Goal: Task Accomplishment & Management: Manage account settings

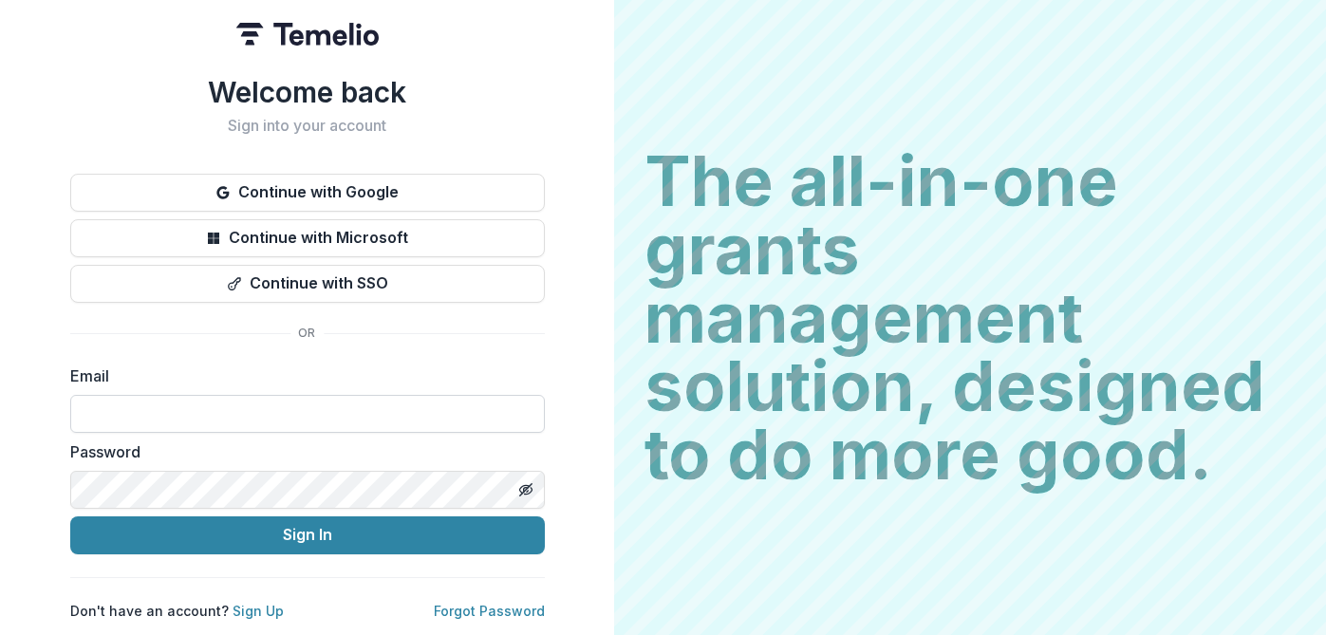
click at [265, 395] on input at bounding box center [307, 414] width 474 height 38
type input "**********"
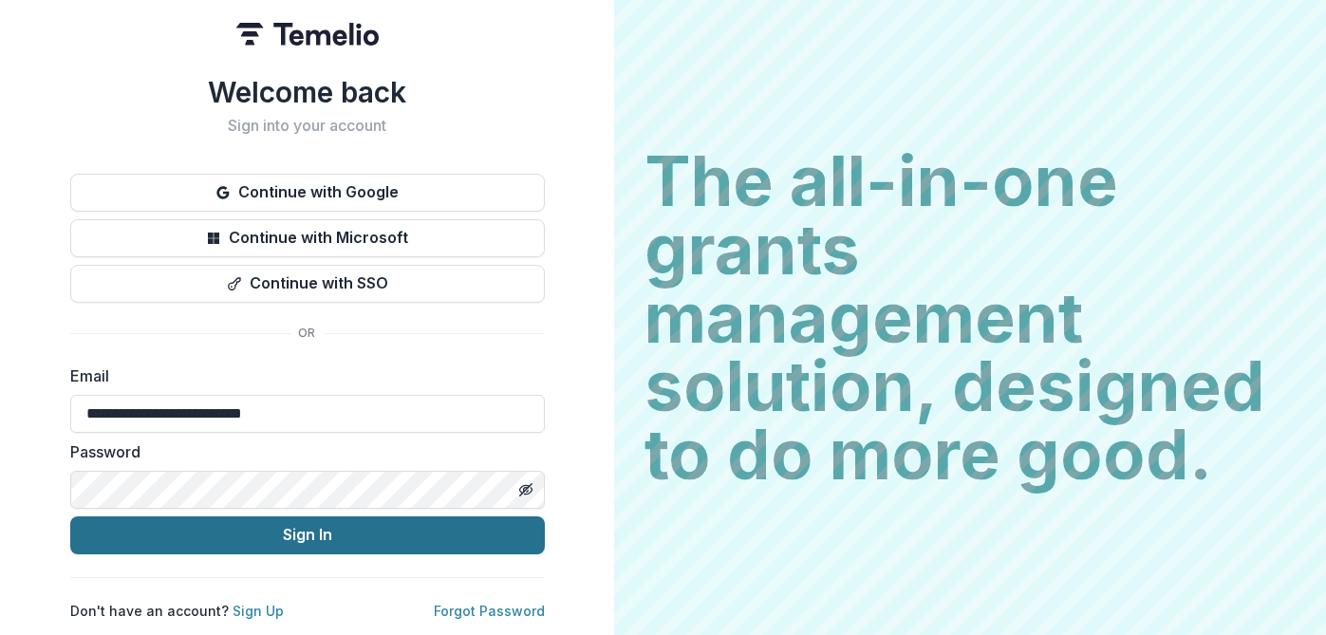
click at [250, 520] on button "Sign In" at bounding box center [307, 535] width 474 height 38
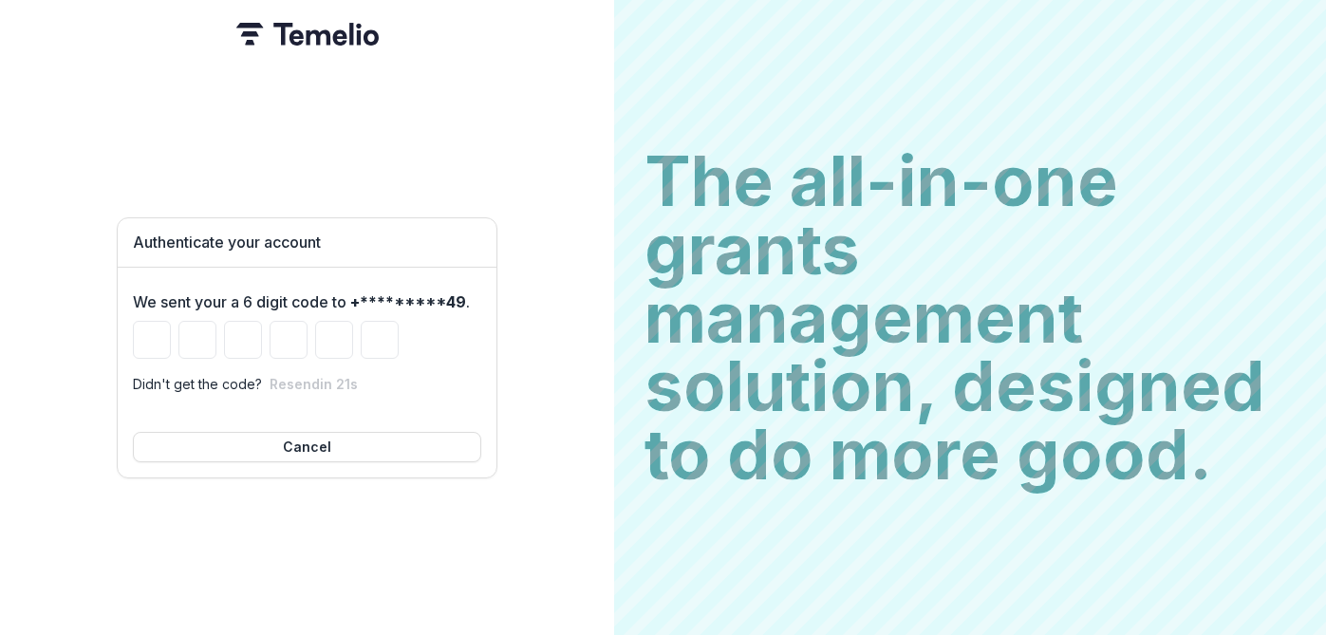
type input "*"
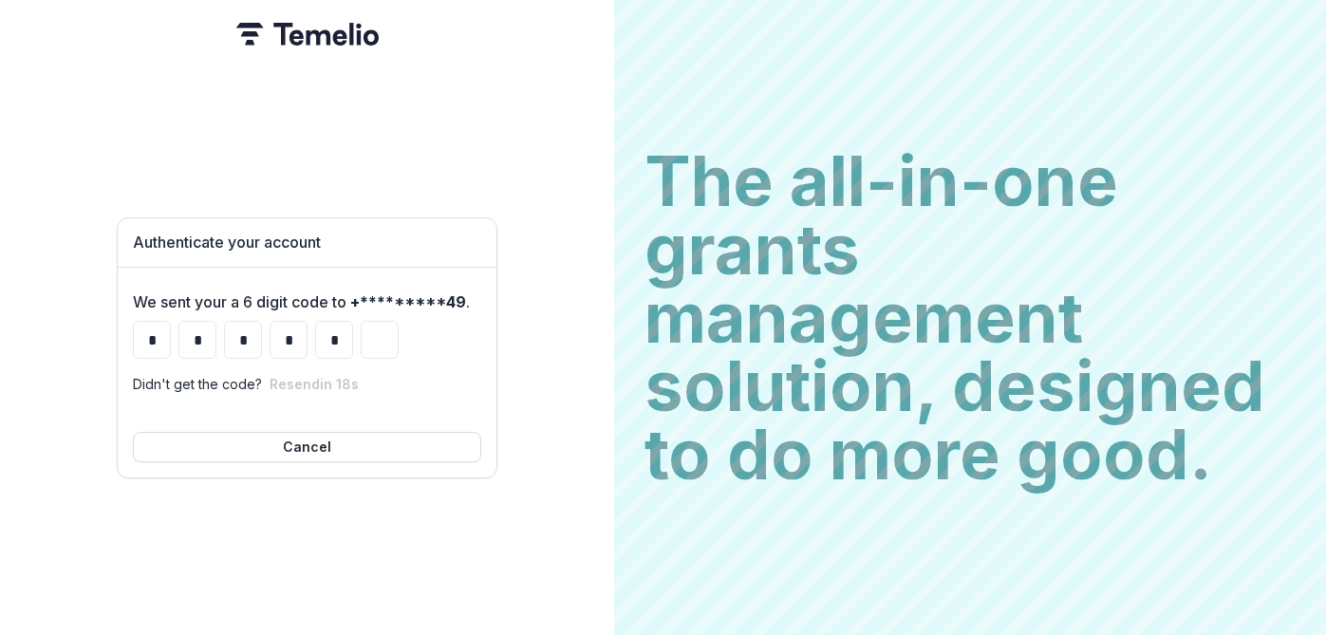
type input "*"
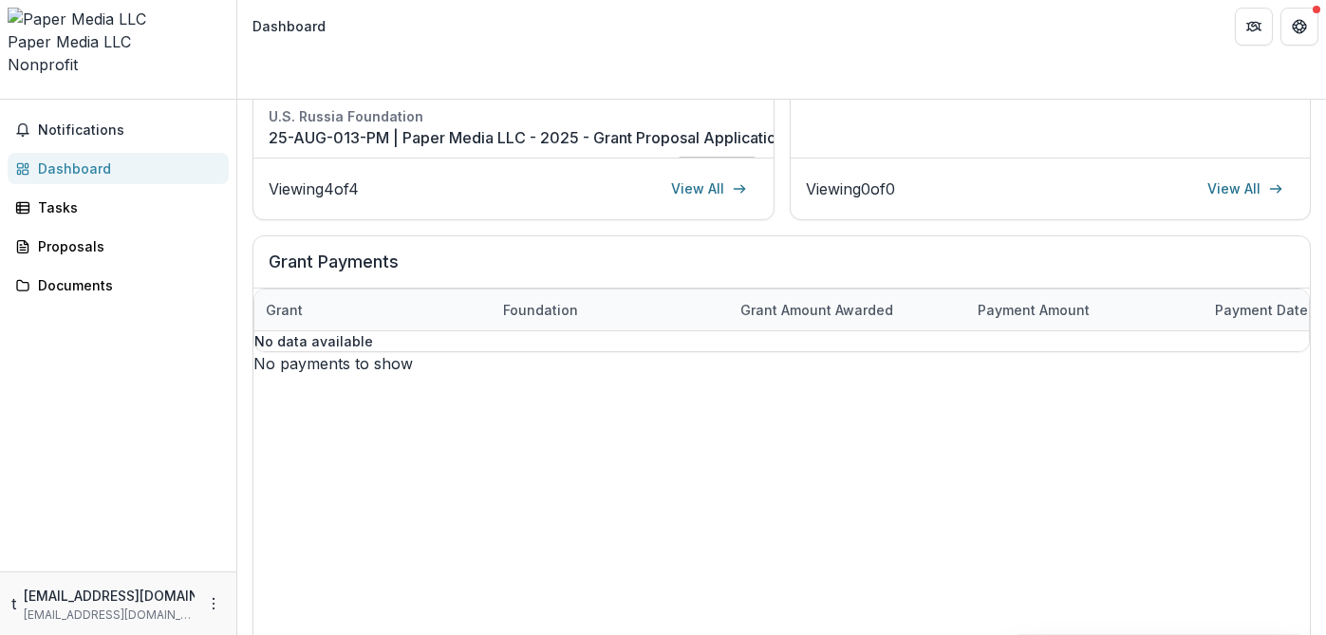
scroll to position [6, 0]
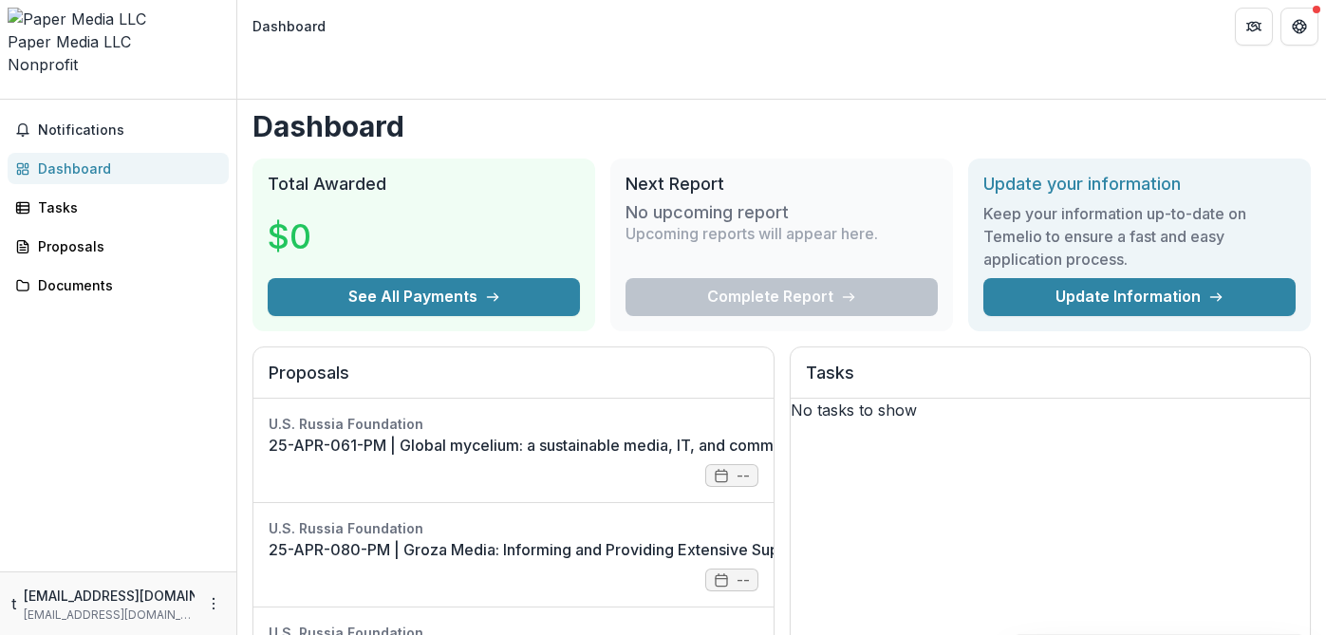
click at [98, 139] on div "Notifications Dashboard Tasks Proposals Documents" at bounding box center [118, 336] width 236 height 472
click at [98, 197] on div "Tasks" at bounding box center [126, 207] width 176 height 20
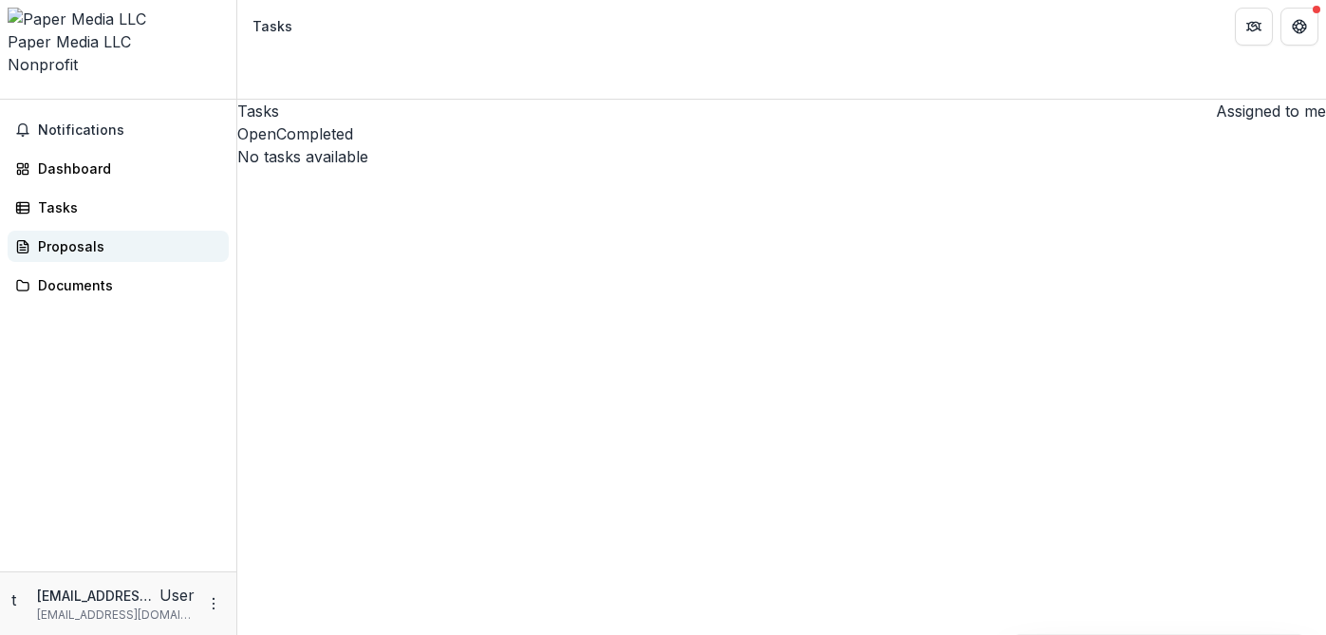
click at [92, 236] on div "Proposals" at bounding box center [126, 246] width 176 height 20
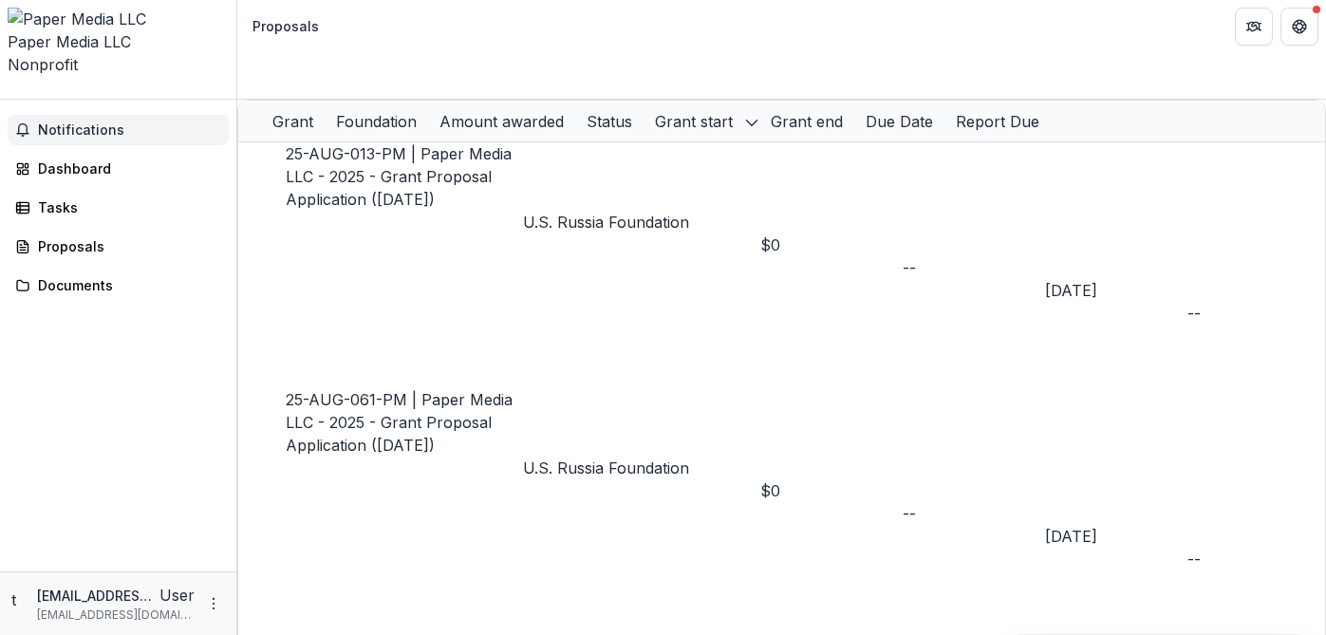
click at [79, 115] on button "Notifications" at bounding box center [118, 130] width 221 height 30
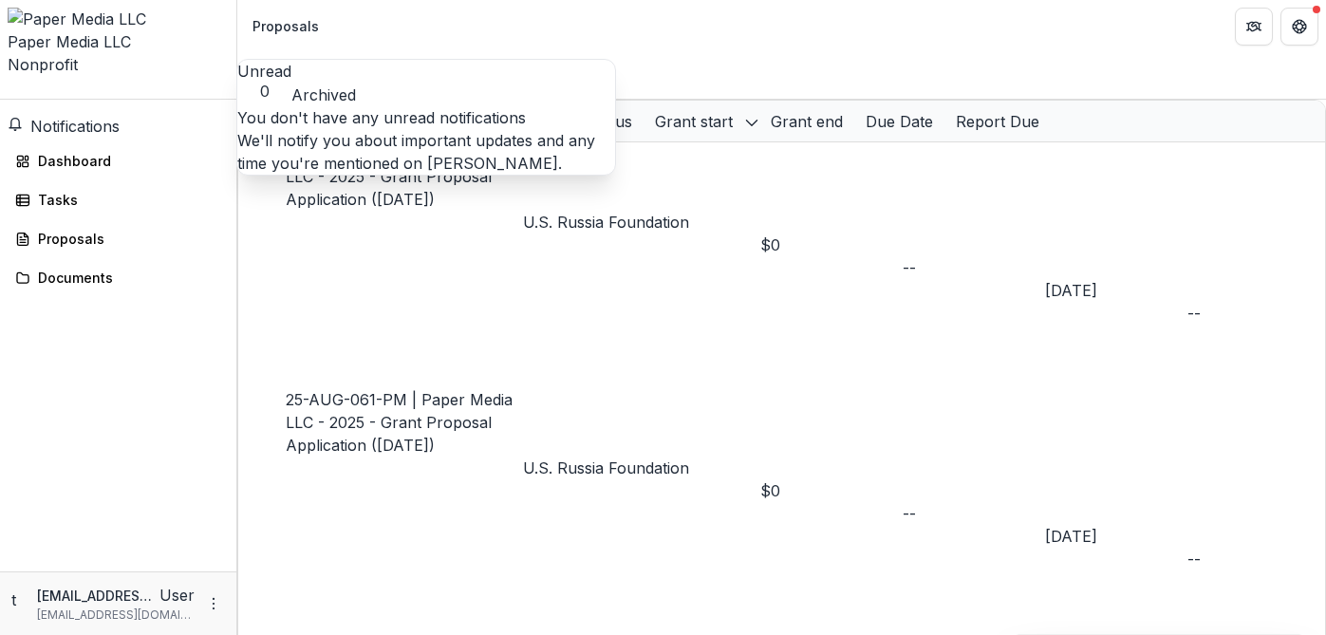
click at [99, 117] on span "Notifications" at bounding box center [74, 126] width 89 height 19
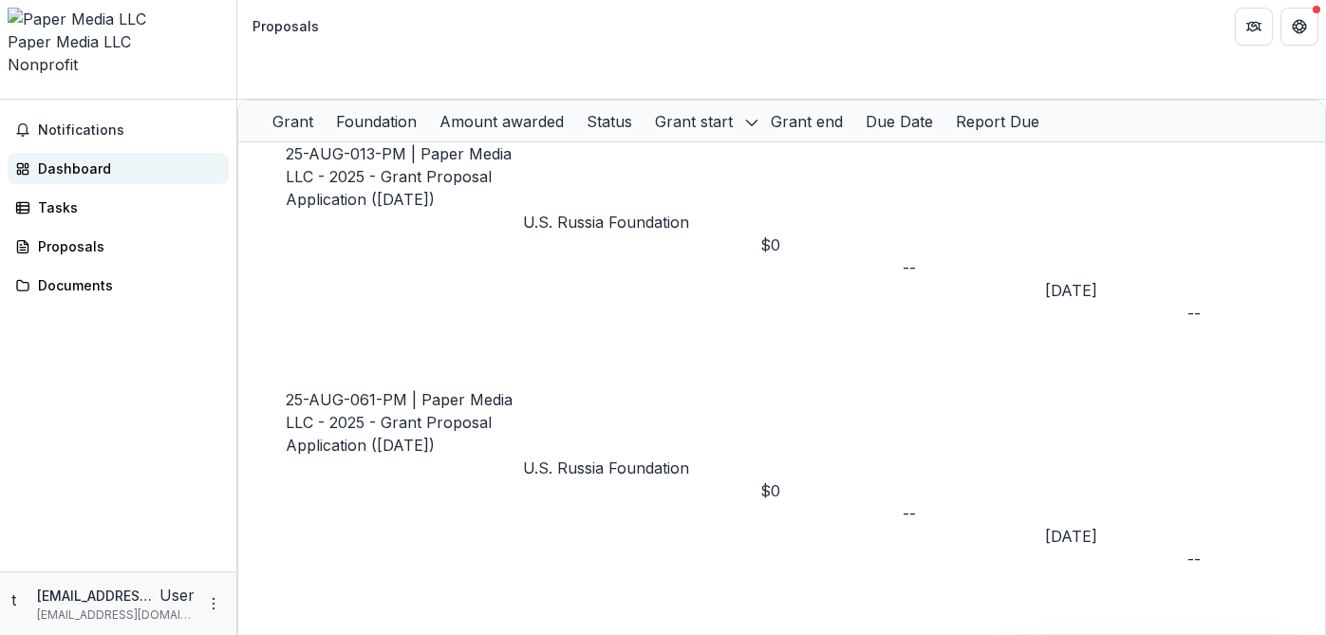
click at [94, 158] on div "Dashboard" at bounding box center [126, 168] width 176 height 20
click at [75, 236] on div "Proposals" at bounding box center [126, 246] width 176 height 20
click at [83, 275] on div "Documents" at bounding box center [126, 285] width 176 height 20
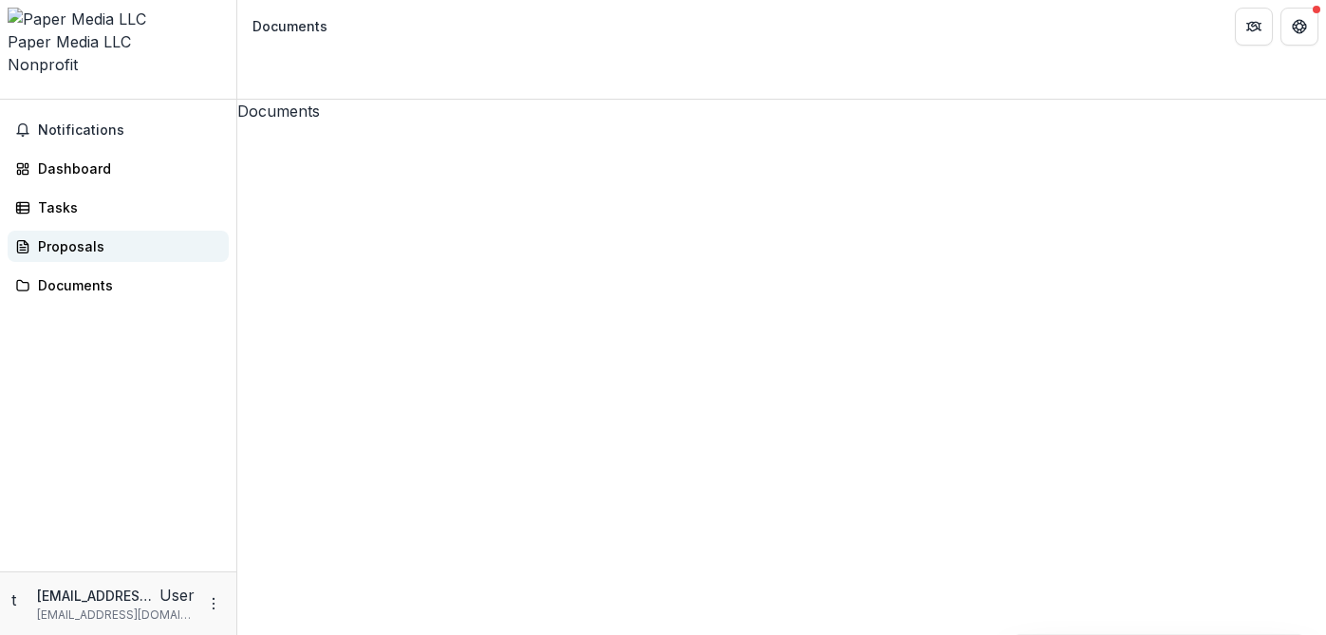
click at [62, 236] on div "Proposals" at bounding box center [126, 246] width 176 height 20
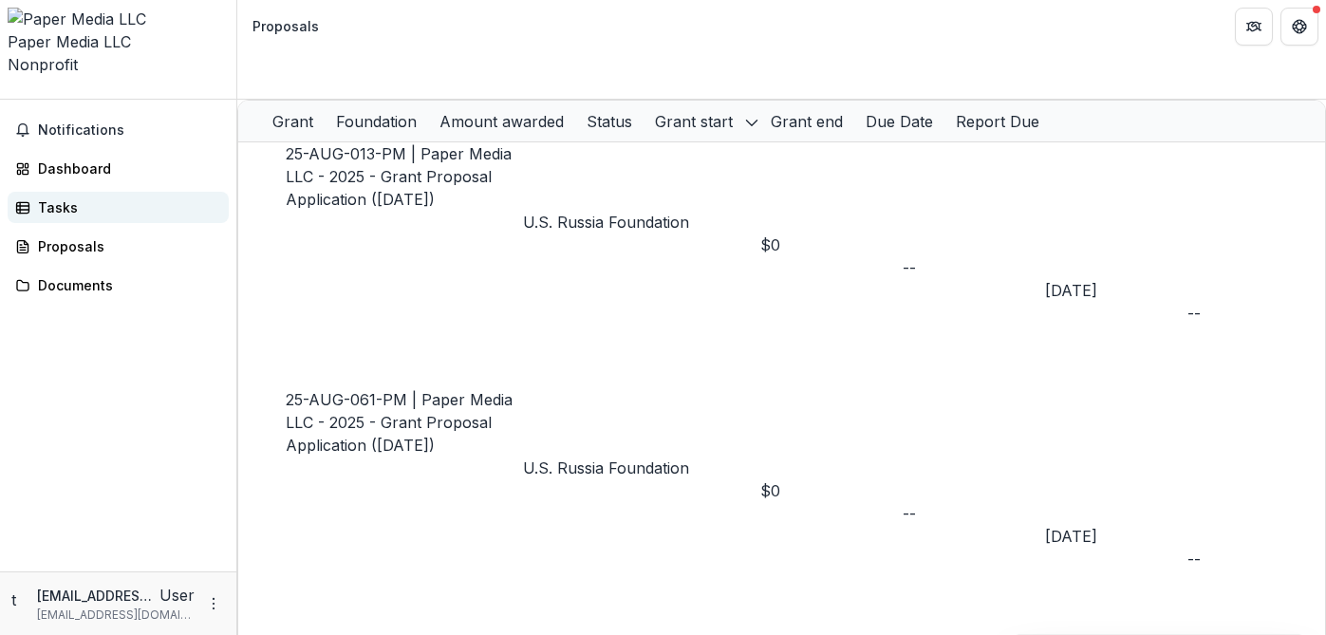
click at [59, 197] on div "Tasks" at bounding box center [126, 207] width 176 height 20
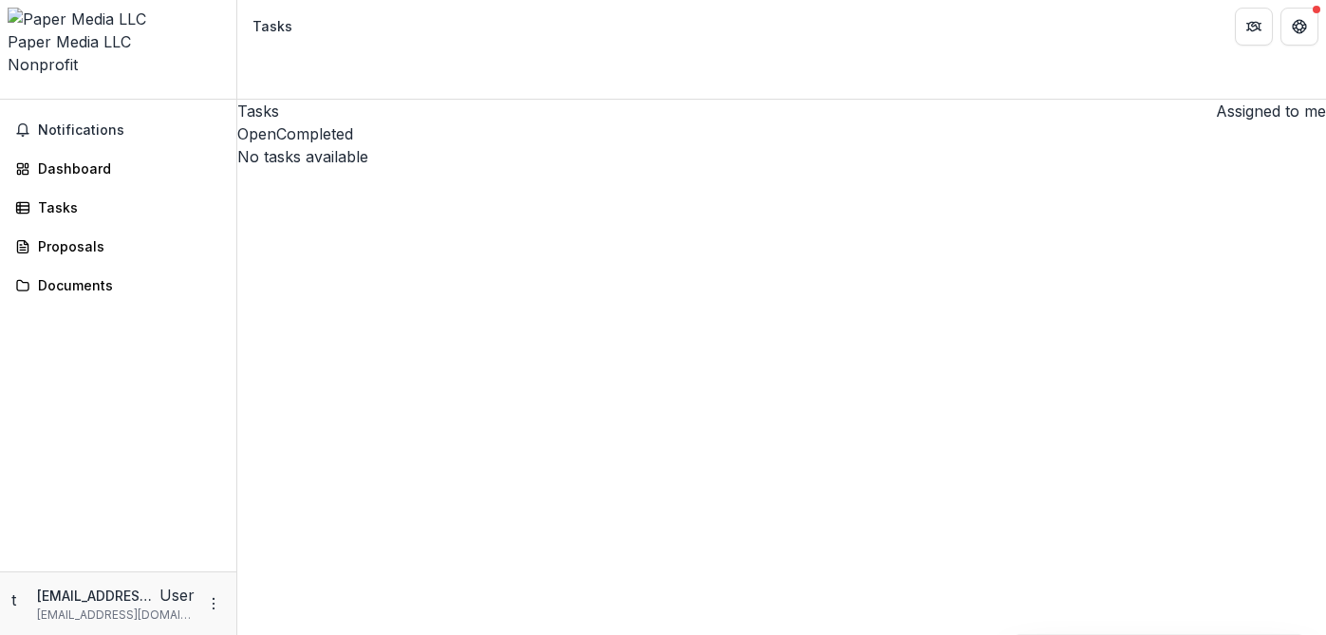
click at [353, 132] on button "Completed" at bounding box center [314, 133] width 77 height 23
click at [276, 140] on button "Open" at bounding box center [256, 133] width 39 height 23
click at [268, 23] on div "Tasks" at bounding box center [272, 26] width 40 height 20
click at [46, 158] on div "Dashboard" at bounding box center [126, 168] width 176 height 20
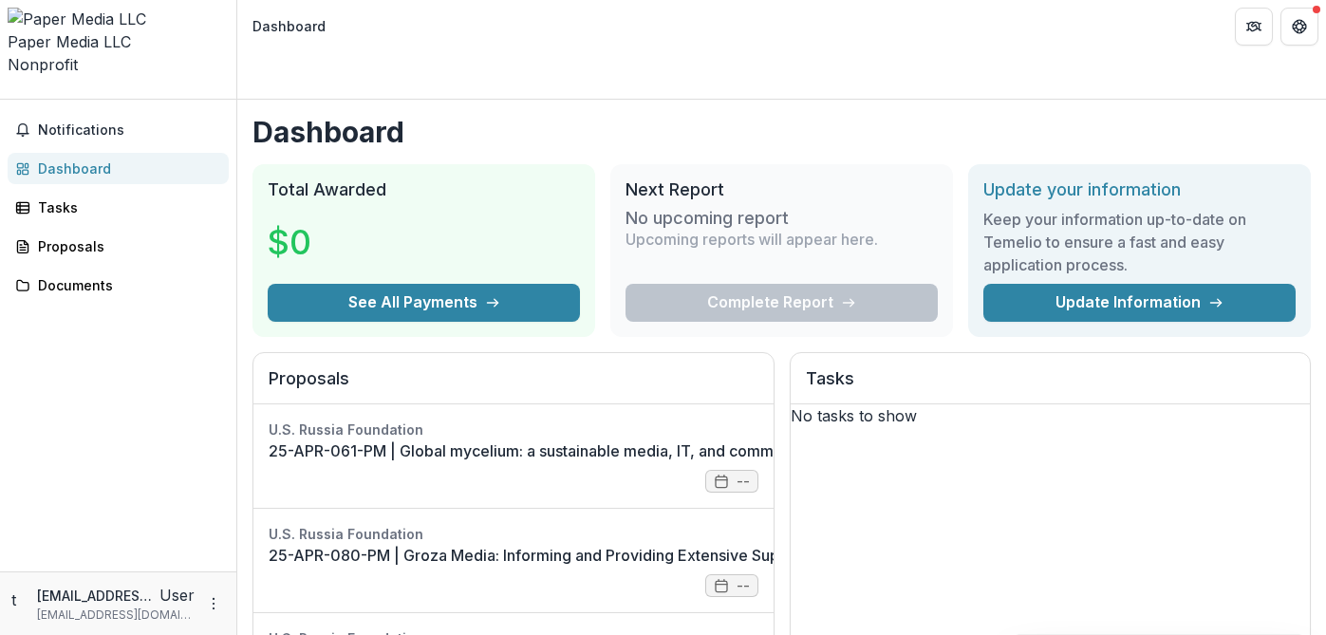
click at [87, 30] on div "Paper Media LLC" at bounding box center [118, 41] width 221 height 23
click at [211, 606] on icon "More" at bounding box center [213, 603] width 15 height 15
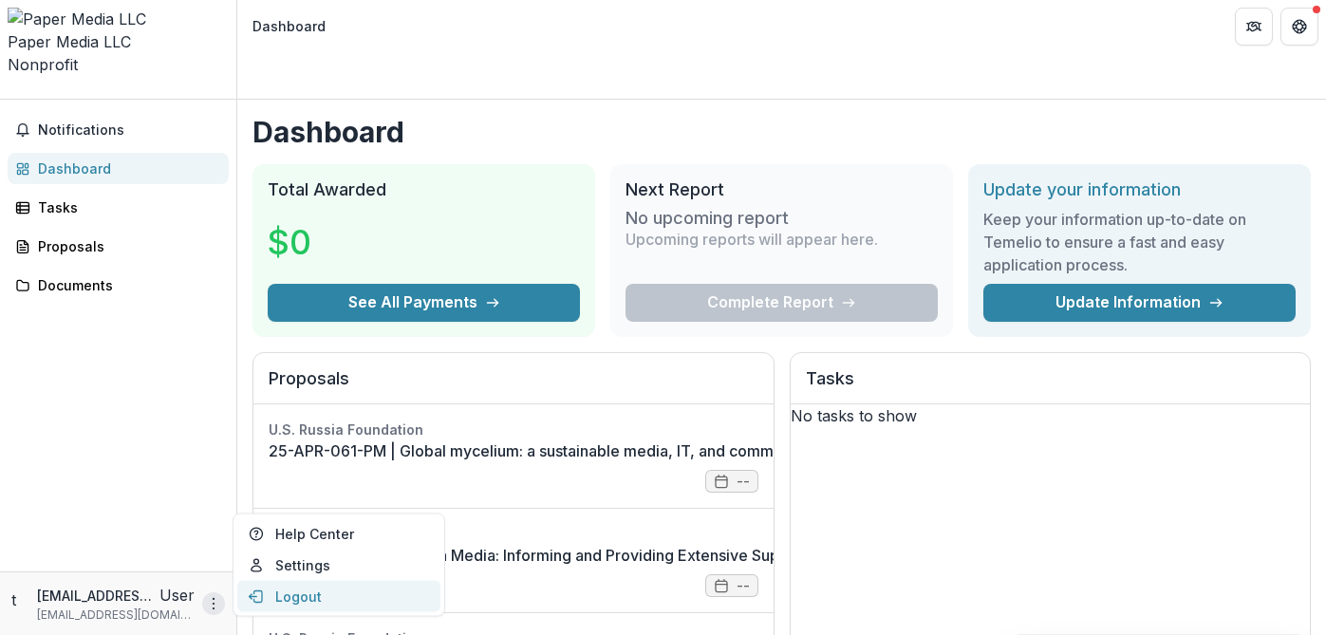
click at [307, 603] on button "Logout" at bounding box center [338, 596] width 203 height 31
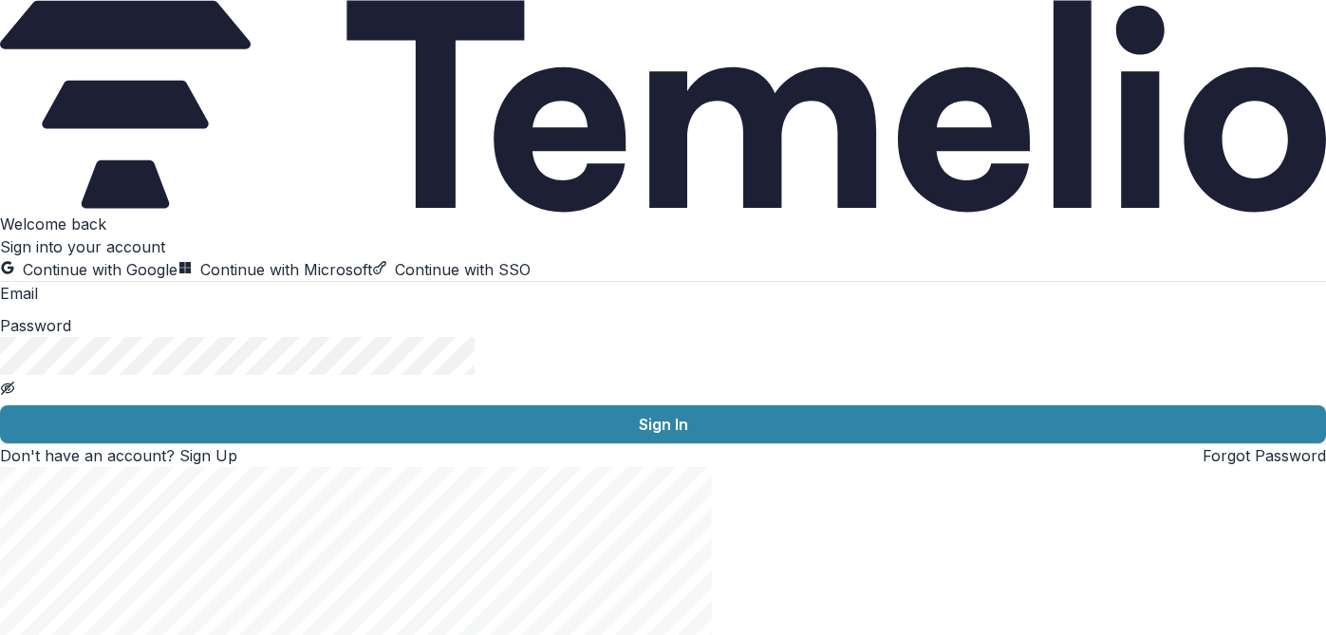
click at [190, 306] on input at bounding box center [114, 295] width 152 height 23
paste input "**********"
type input "**********"
click at [1202, 465] on link "Forgot Password" at bounding box center [1263, 455] width 123 height 19
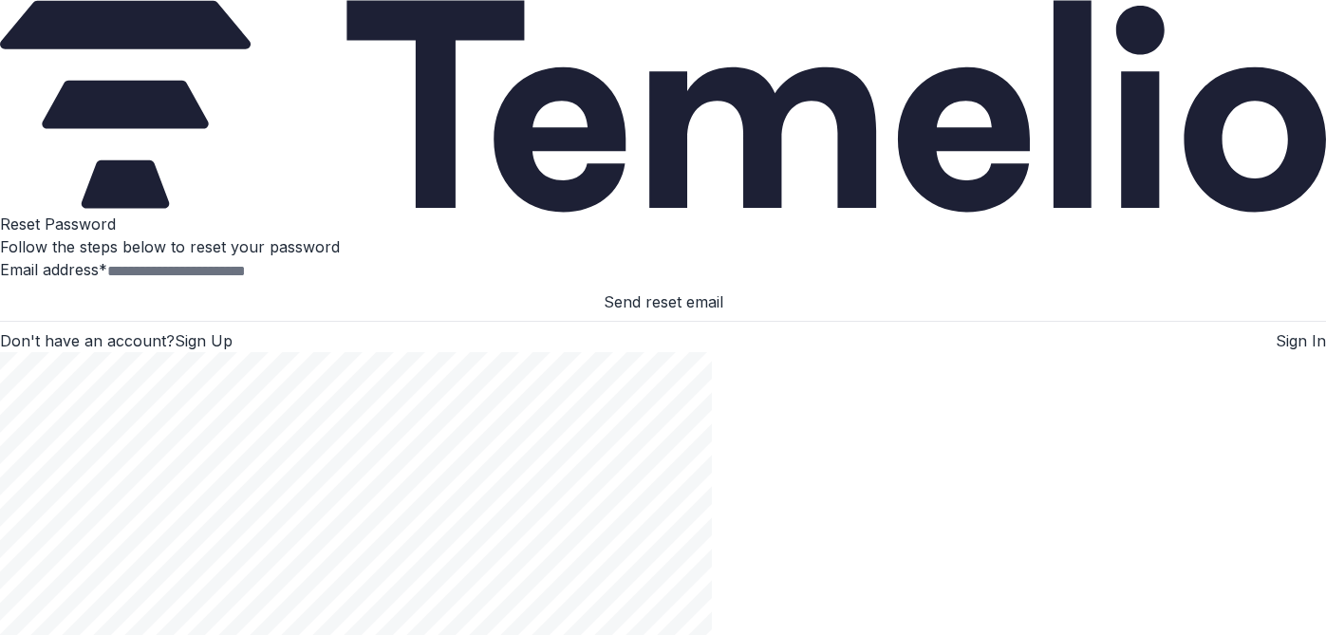
click at [259, 283] on input "Email address *" at bounding box center [183, 271] width 152 height 23
paste input "**********"
click at [309, 313] on button "Send reset email" at bounding box center [663, 301] width 1326 height 23
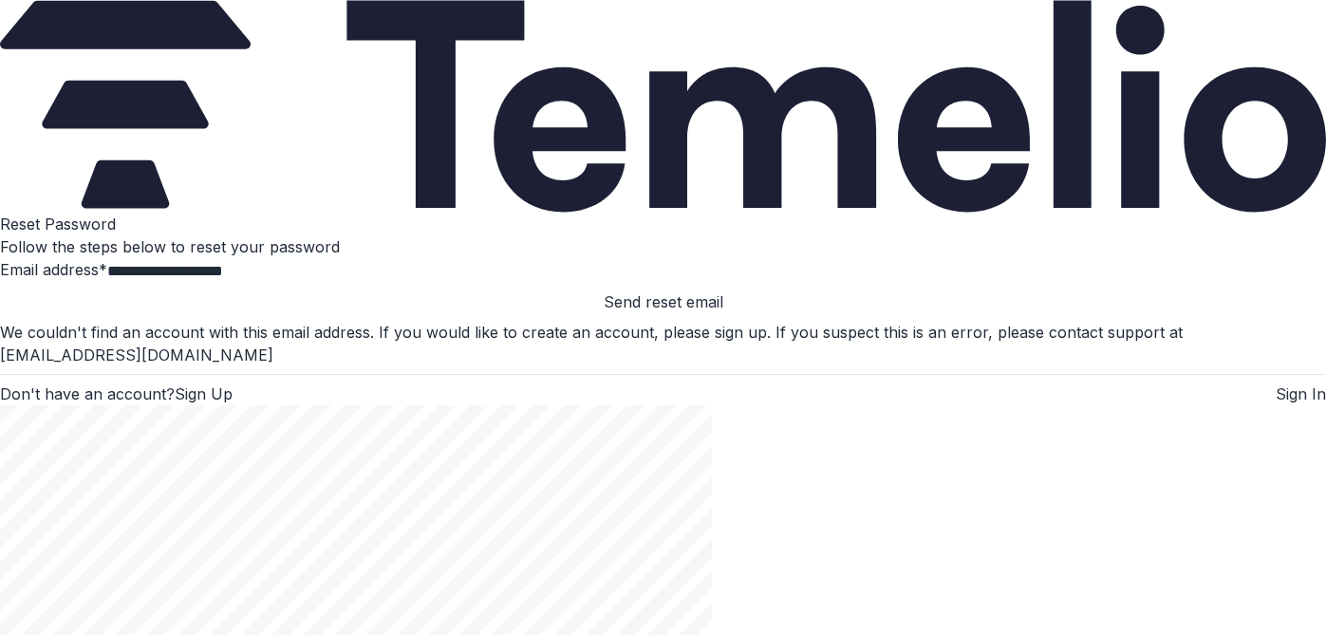
click at [247, 283] on input "**********" at bounding box center [183, 271] width 152 height 23
click at [406, 313] on button "Send reset email" at bounding box center [663, 301] width 1326 height 23
click at [259, 283] on input "**********" at bounding box center [183, 271] width 152 height 23
type input "**********"
click at [285, 313] on button "Send reset email" at bounding box center [663, 301] width 1326 height 23
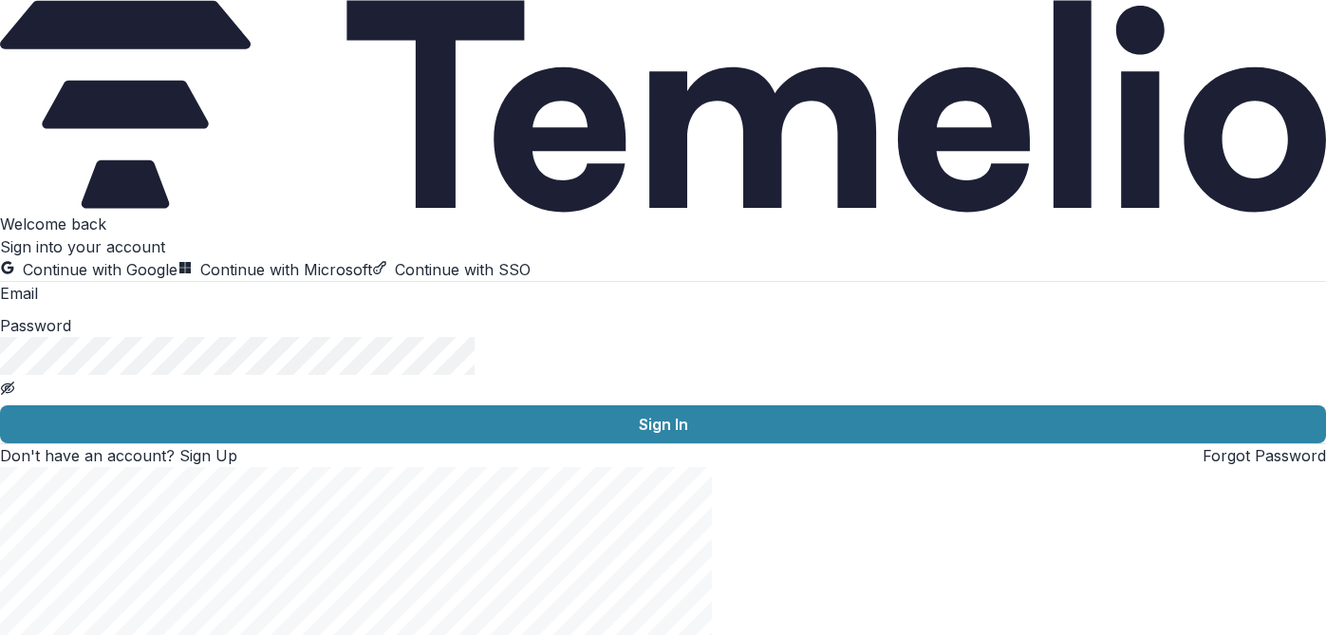
click at [190, 306] on input at bounding box center [114, 295] width 152 height 23
type input "**********"
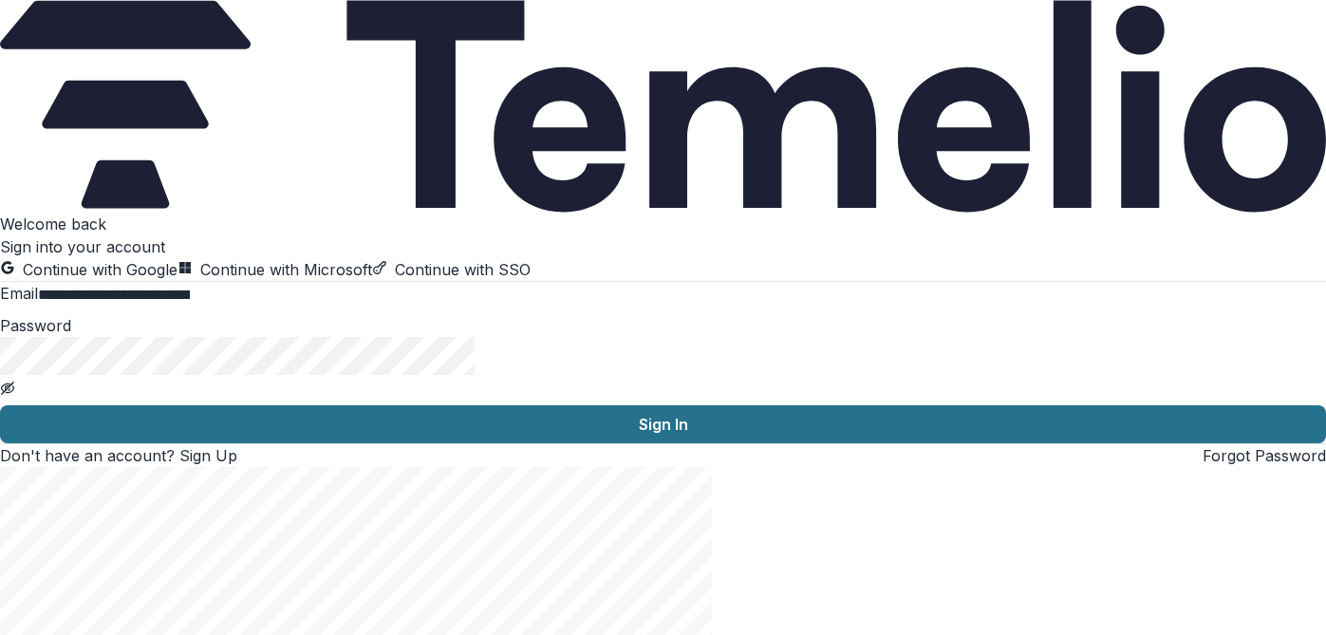
click at [202, 443] on button "Sign In" at bounding box center [663, 424] width 1326 height 38
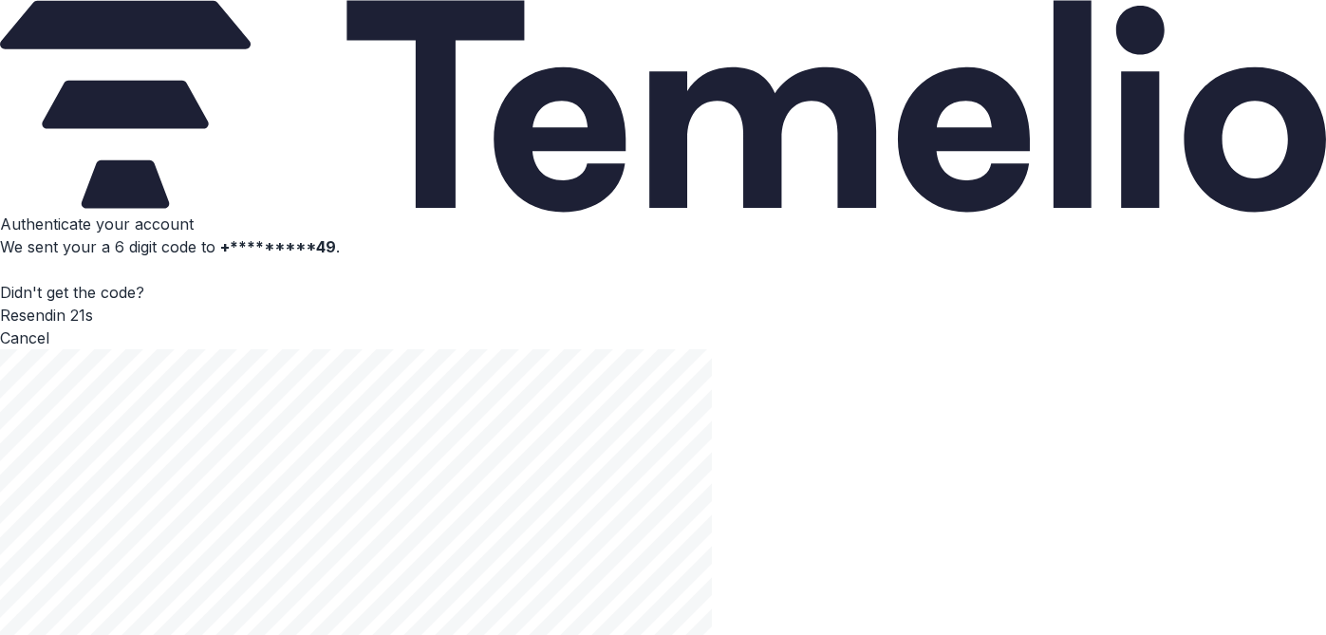
type input "*"
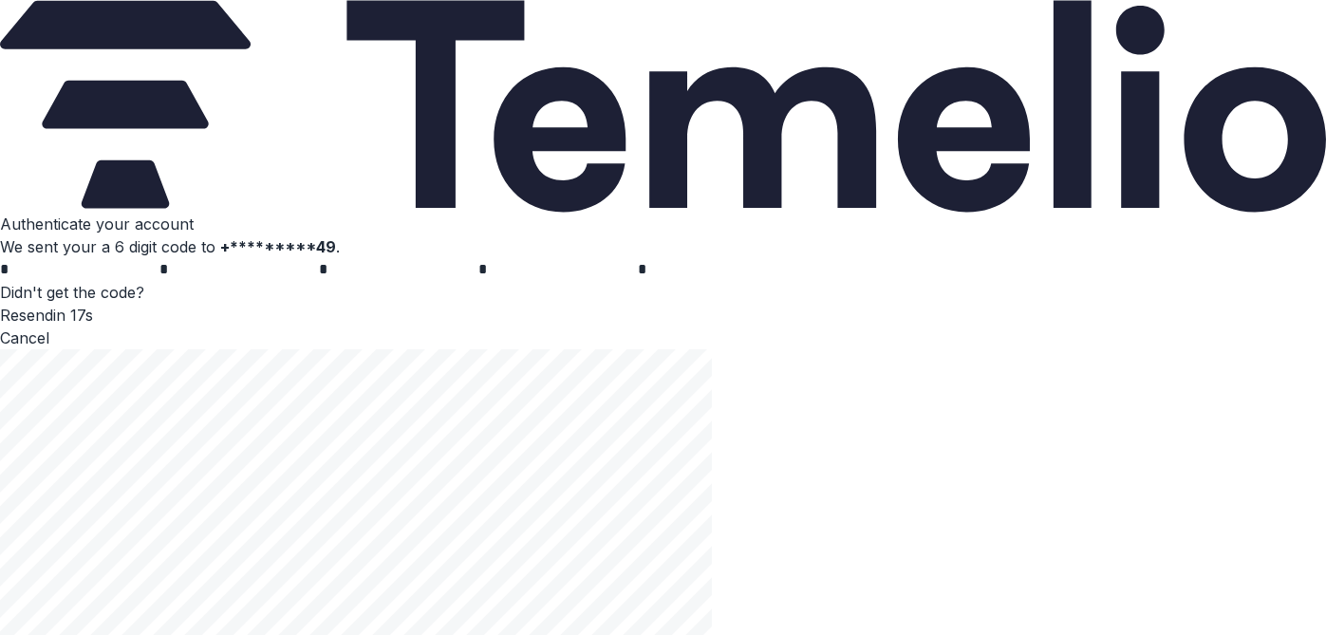
type input "*"
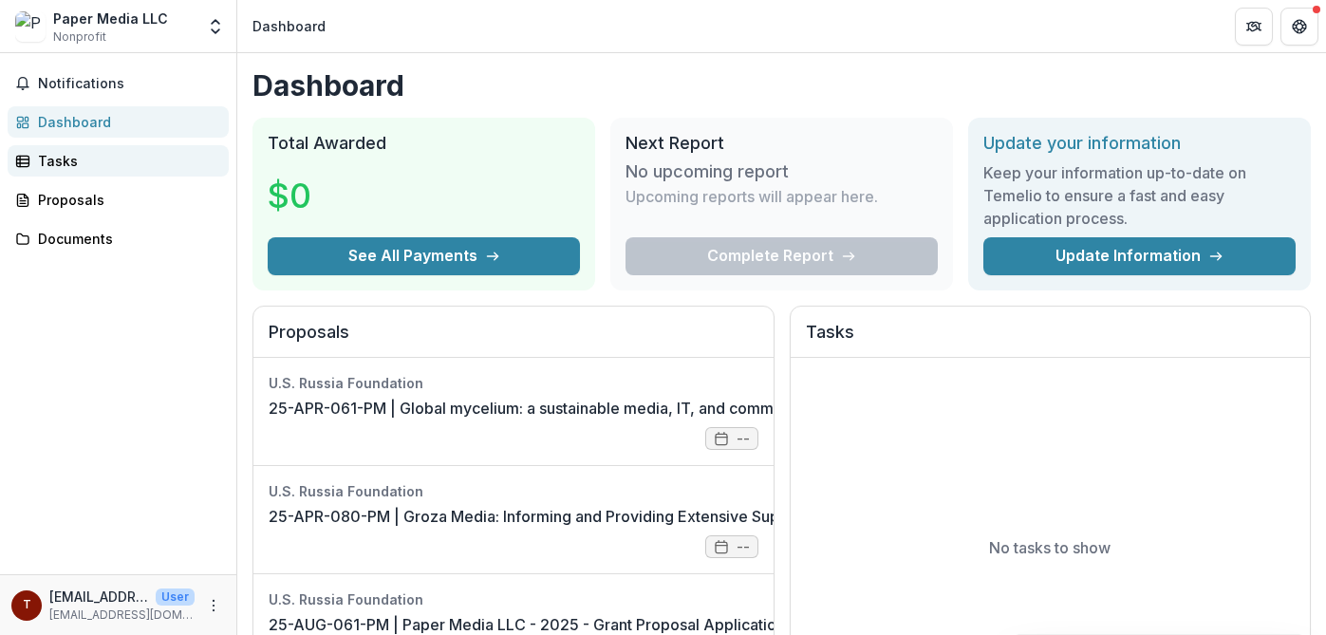
click at [74, 156] on div "Tasks" at bounding box center [126, 161] width 176 height 20
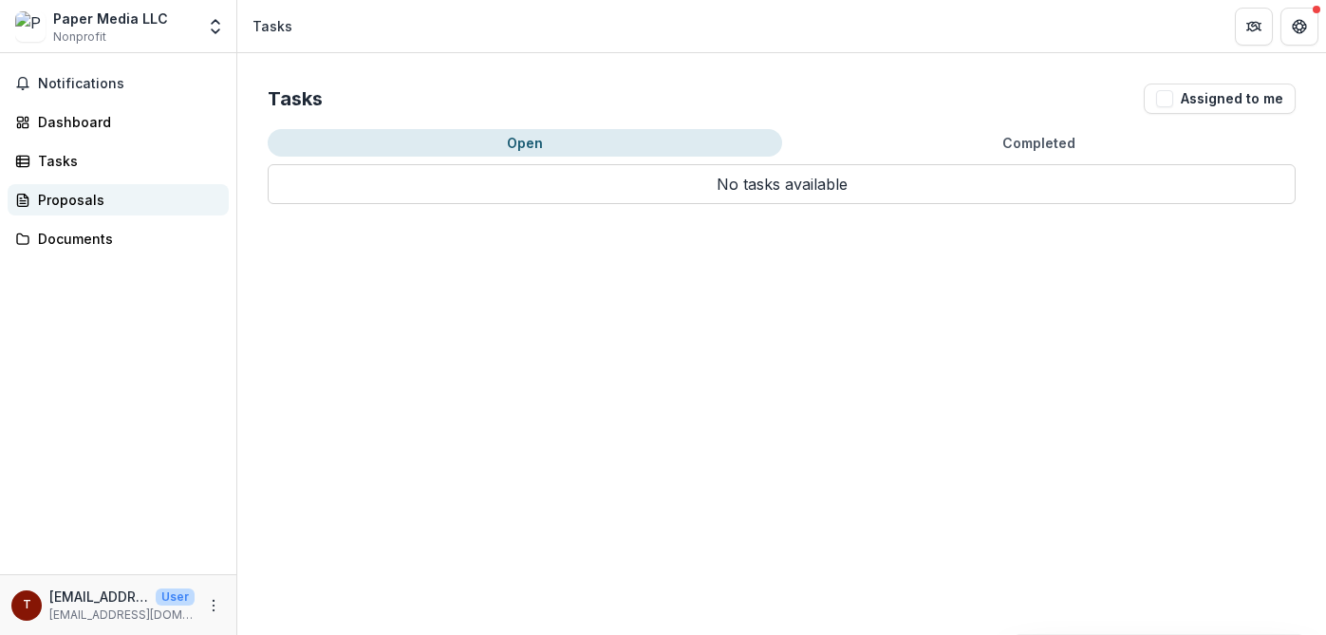
click at [77, 198] on div "Proposals" at bounding box center [126, 200] width 176 height 20
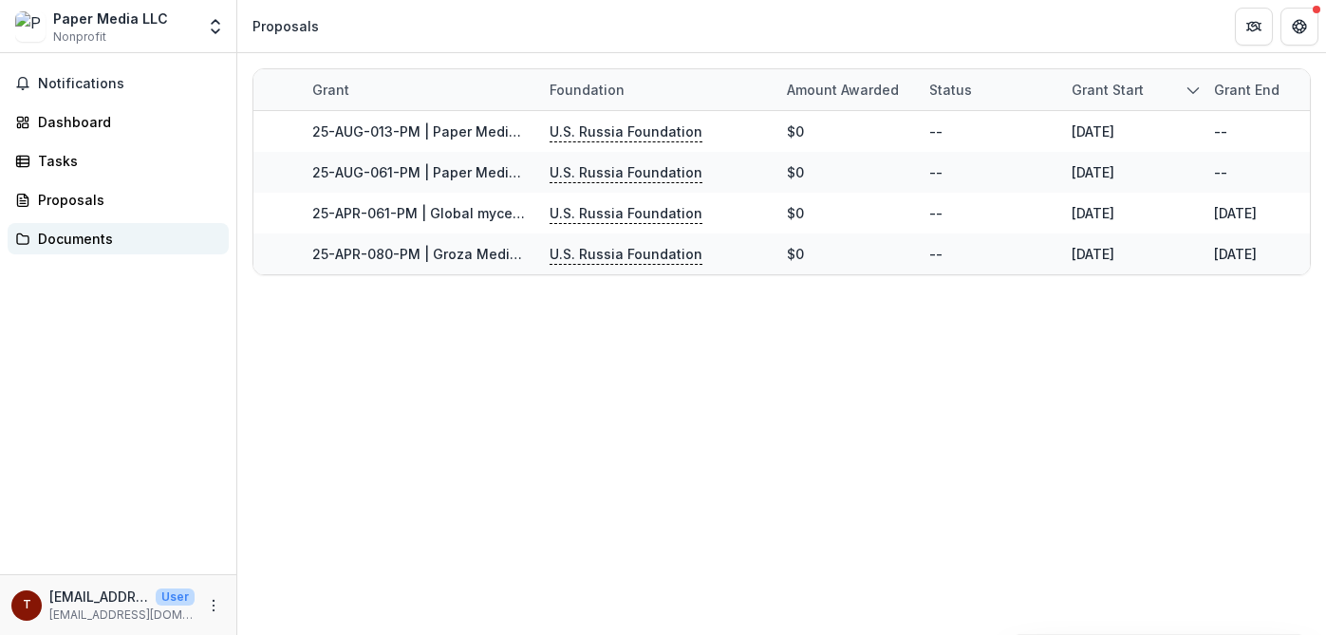
click at [95, 250] on link "Documents" at bounding box center [118, 238] width 221 height 31
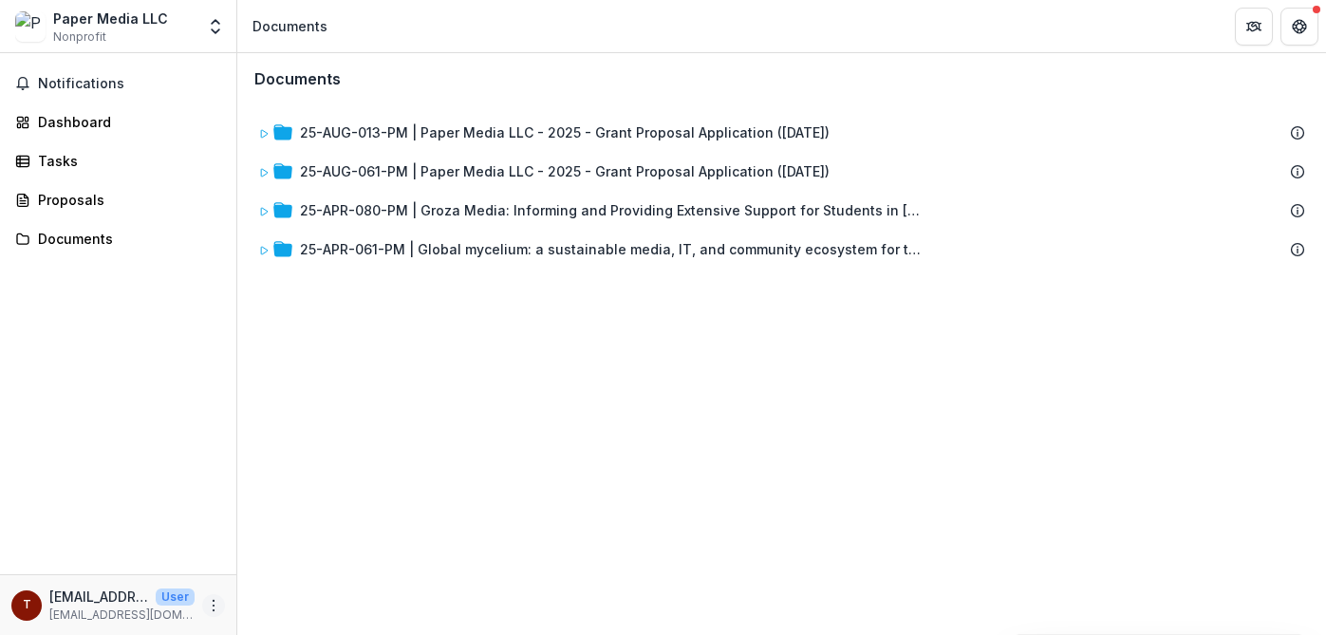
click at [213, 602] on icon "More" at bounding box center [213, 605] width 15 height 15
click at [337, 525] on link "Help Center" at bounding box center [338, 533] width 203 height 31
click at [105, 85] on span "Notifications" at bounding box center [129, 84] width 183 height 16
click at [107, 52] on div "Paper Media LLC Nonprofit Team Settings Settings Documents" at bounding box center [663, 26] width 1326 height 53
click at [107, 20] on div "Paper Media LLC" at bounding box center [110, 19] width 115 height 20
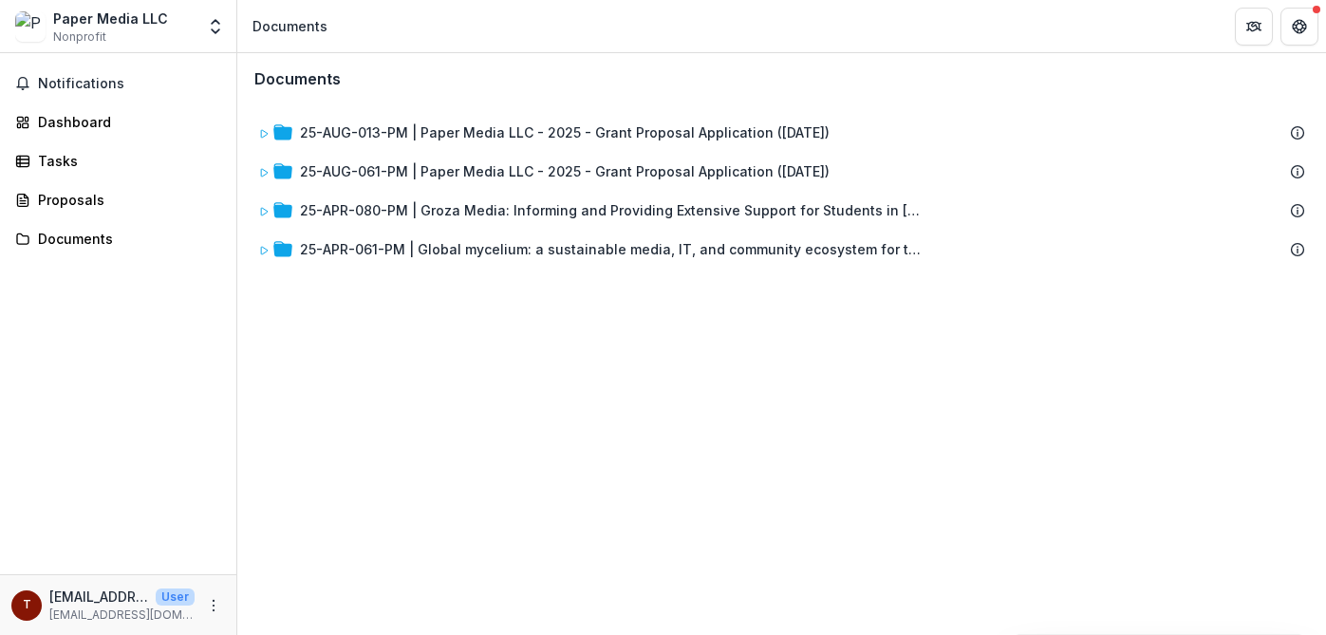
click at [194, 26] on div "Paper Media LLC Nonprofit" at bounding box center [104, 27] width 179 height 37
click at [228, 26] on button "Open entity switcher" at bounding box center [215, 27] width 27 height 38
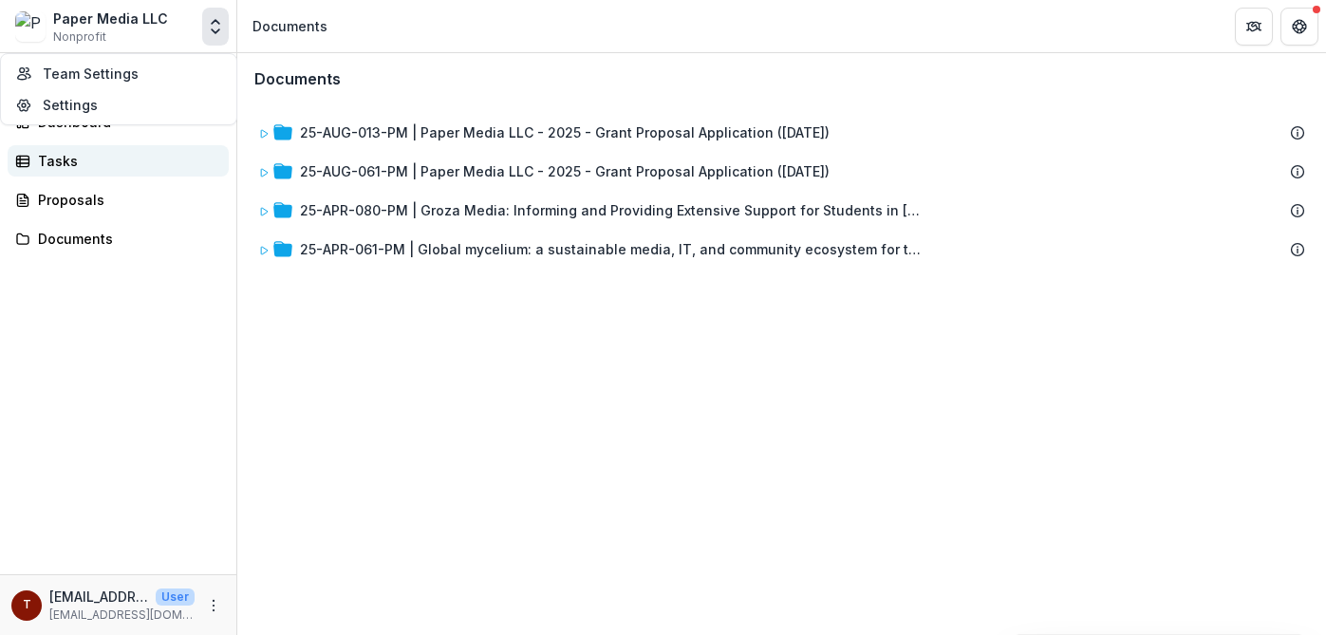
click at [66, 157] on div "Tasks" at bounding box center [126, 161] width 176 height 20
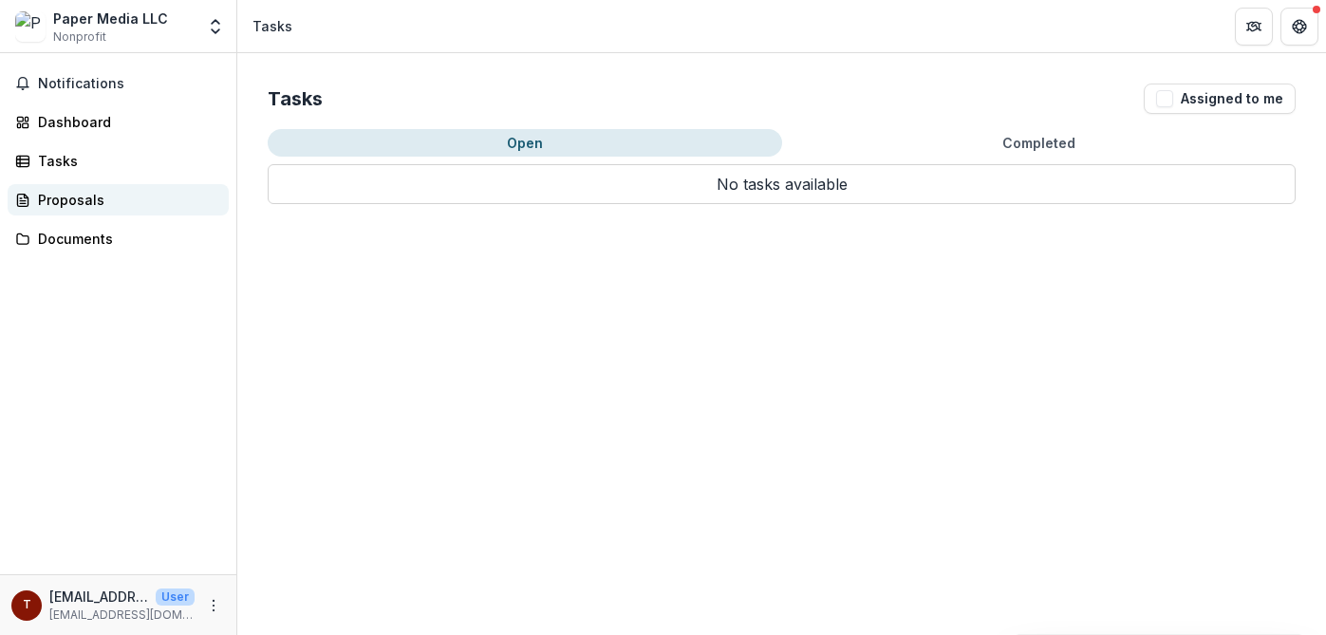
click at [79, 186] on link "Proposals" at bounding box center [118, 199] width 221 height 31
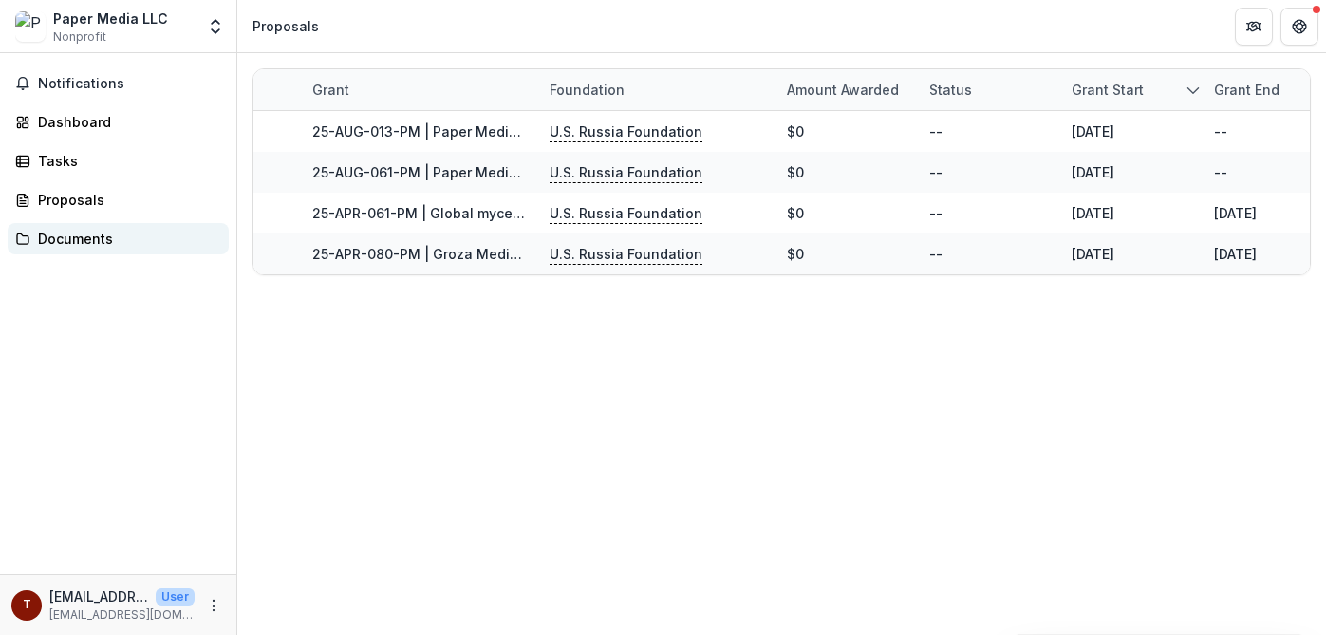
click at [65, 241] on div "Documents" at bounding box center [126, 239] width 176 height 20
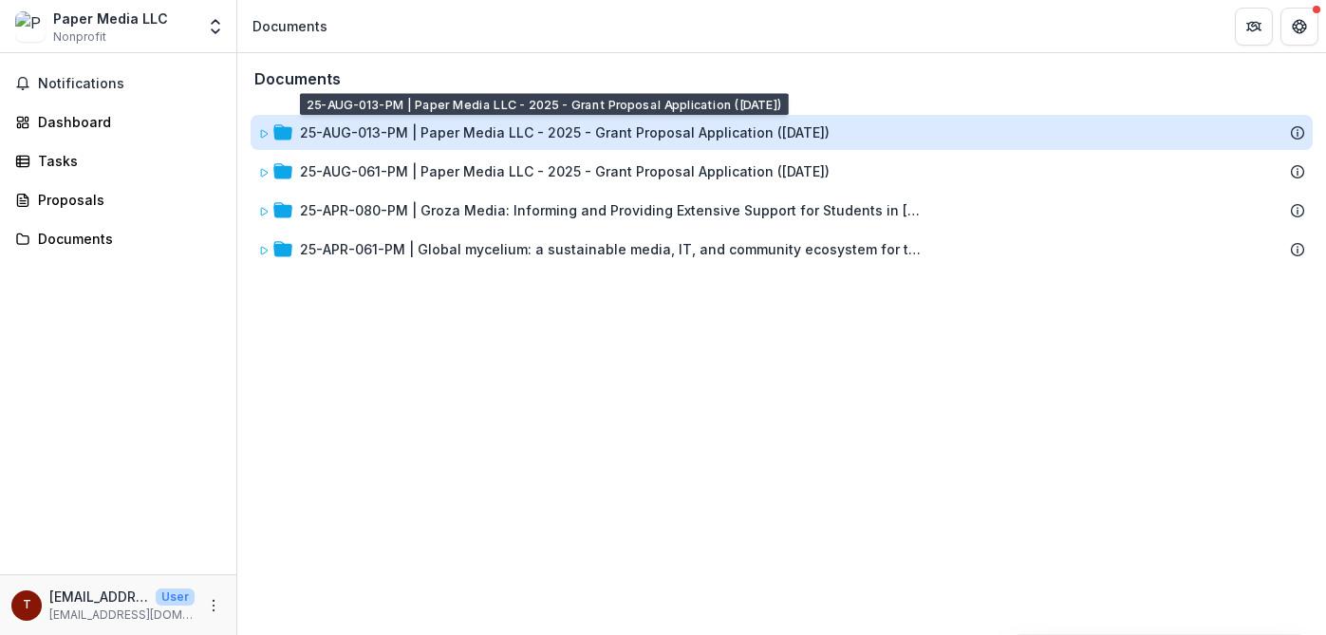
click at [341, 129] on div "25-AUG-013-PM | Paper Media LLC - 2025 - Grant Proposal Application ([DATE])" at bounding box center [564, 132] width 529 height 20
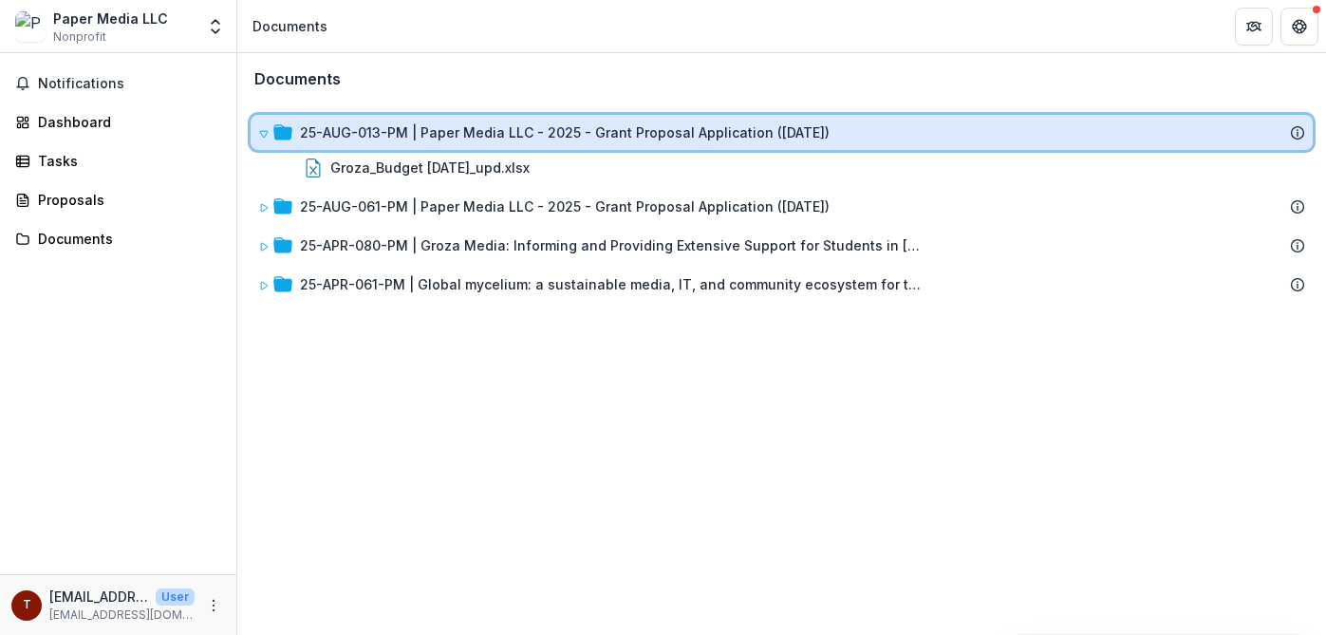
click at [1292, 132] on icon at bounding box center [1296, 132] width 15 height 15
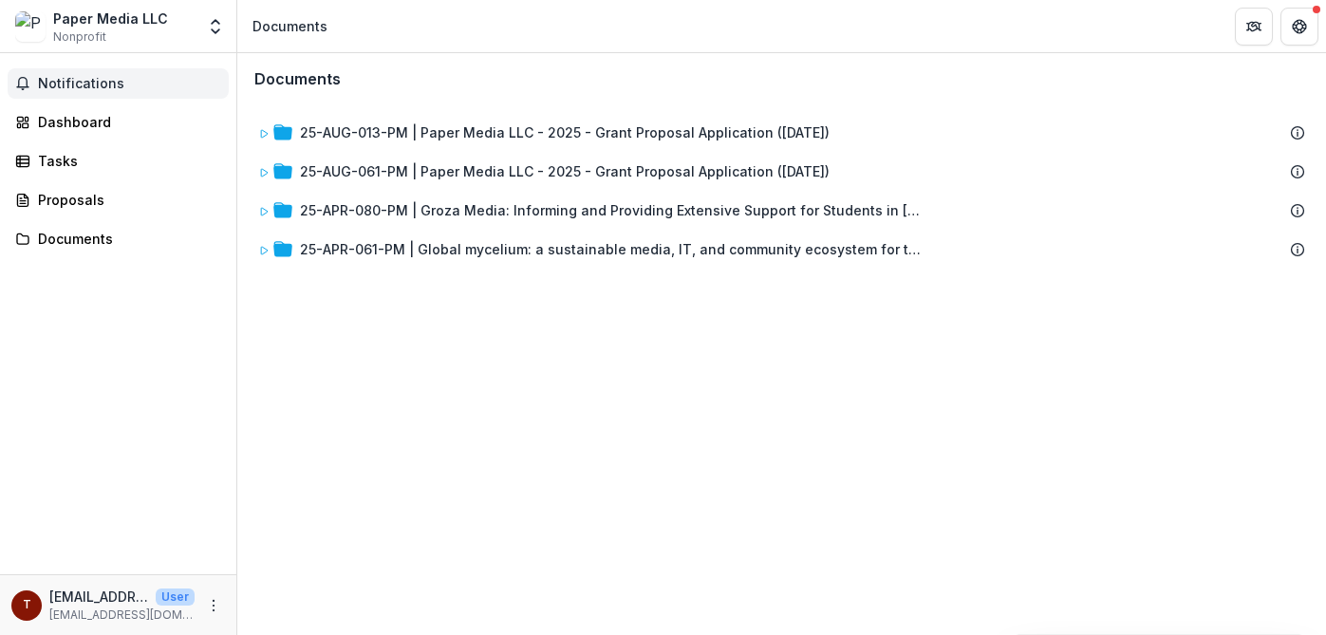
click at [82, 82] on span "Notifications" at bounding box center [129, 84] width 183 height 16
click at [273, 33] on div "Documents" at bounding box center [289, 26] width 75 height 20
click at [92, 114] on div "Dashboard" at bounding box center [126, 122] width 176 height 20
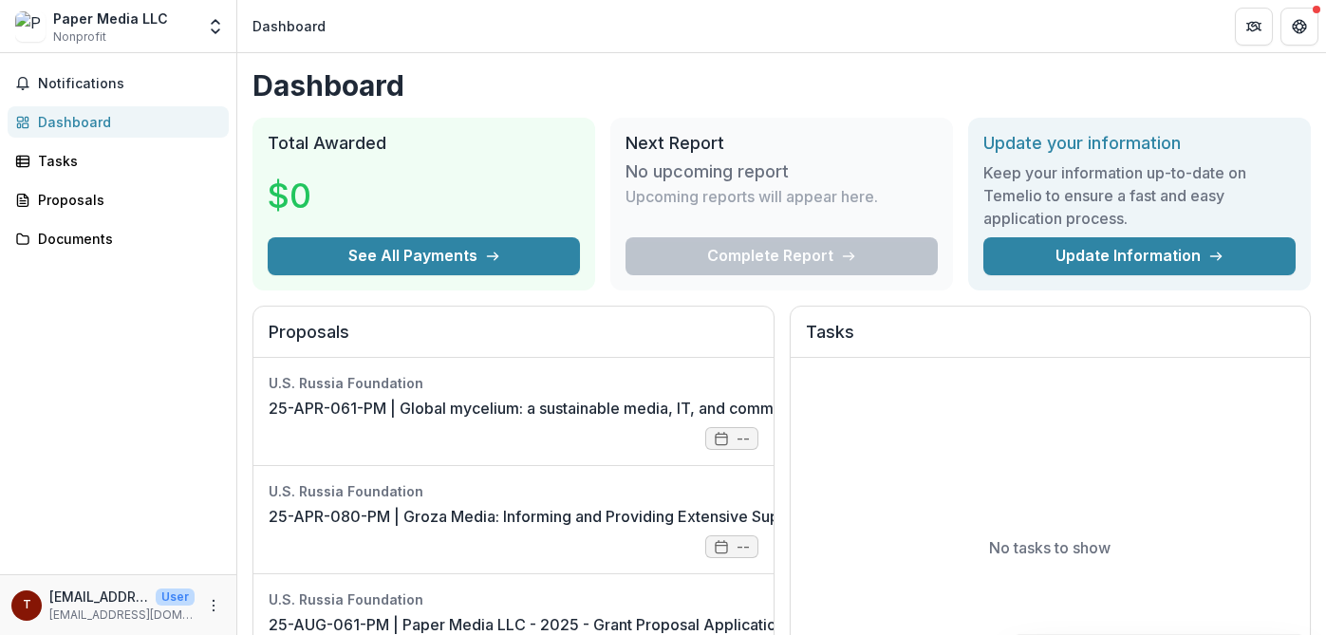
click at [696, 250] on div "Complete Report" at bounding box center [781, 256] width 312 height 38
click at [695, 201] on p "Upcoming reports will appear here." at bounding box center [751, 196] width 252 height 23
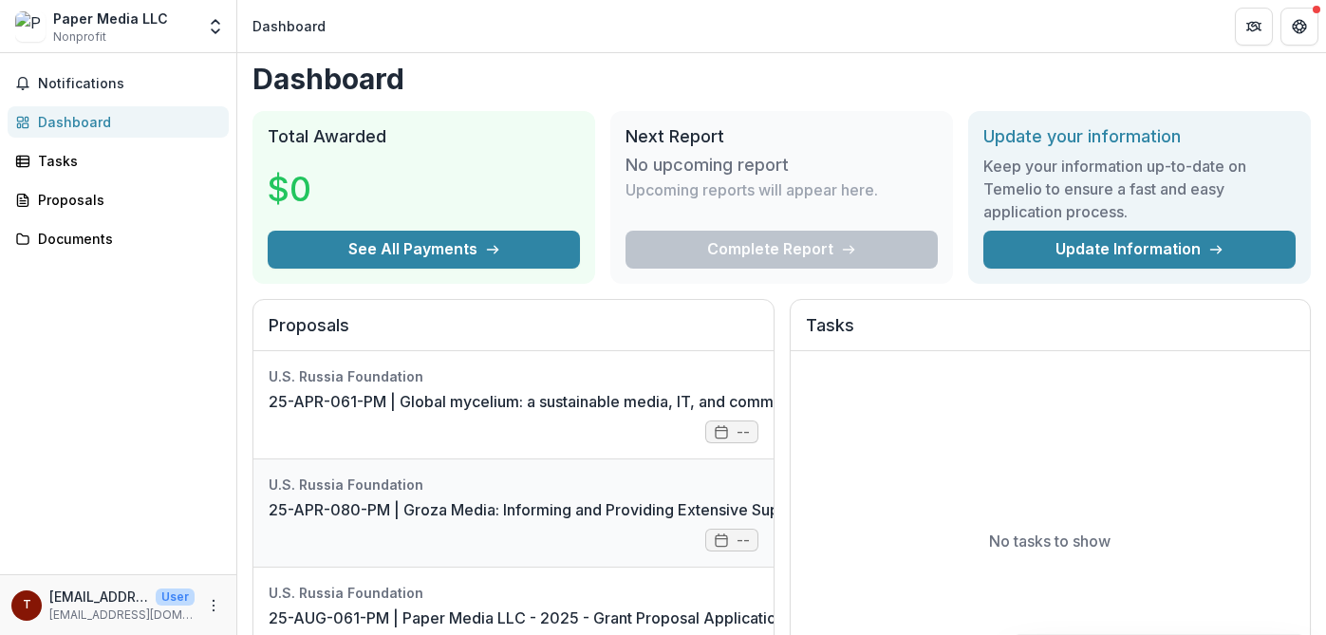
scroll to position [67, 0]
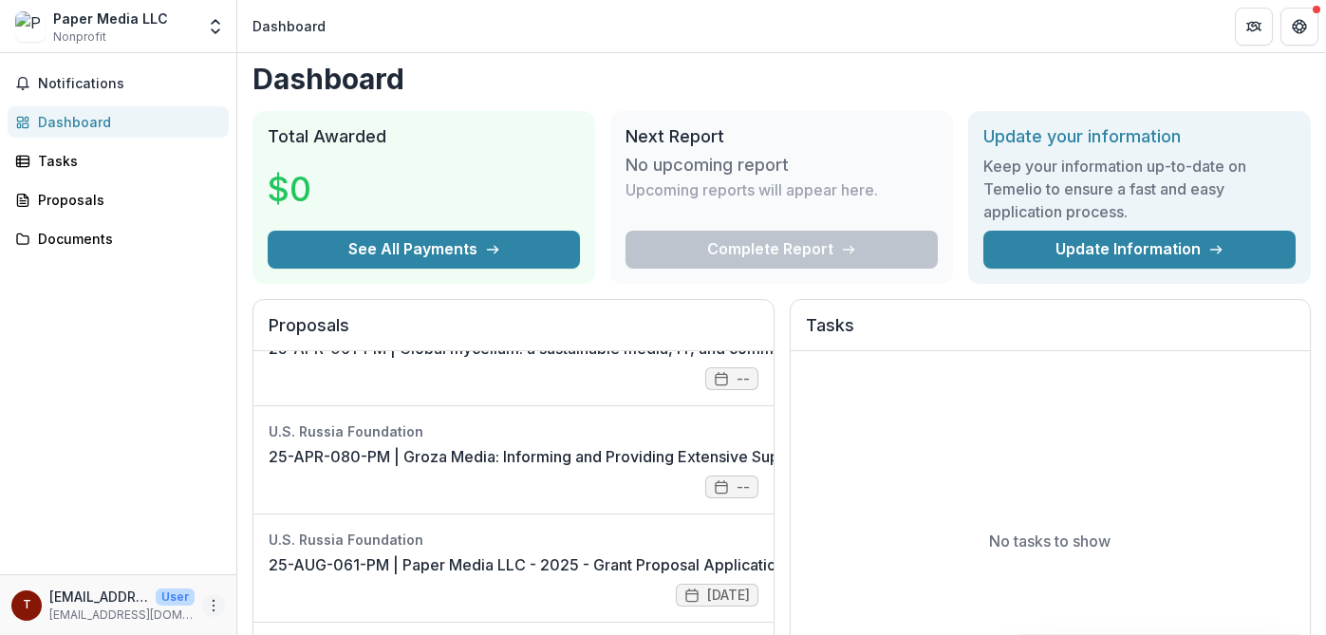
click at [213, 613] on button "More" at bounding box center [213, 605] width 23 height 23
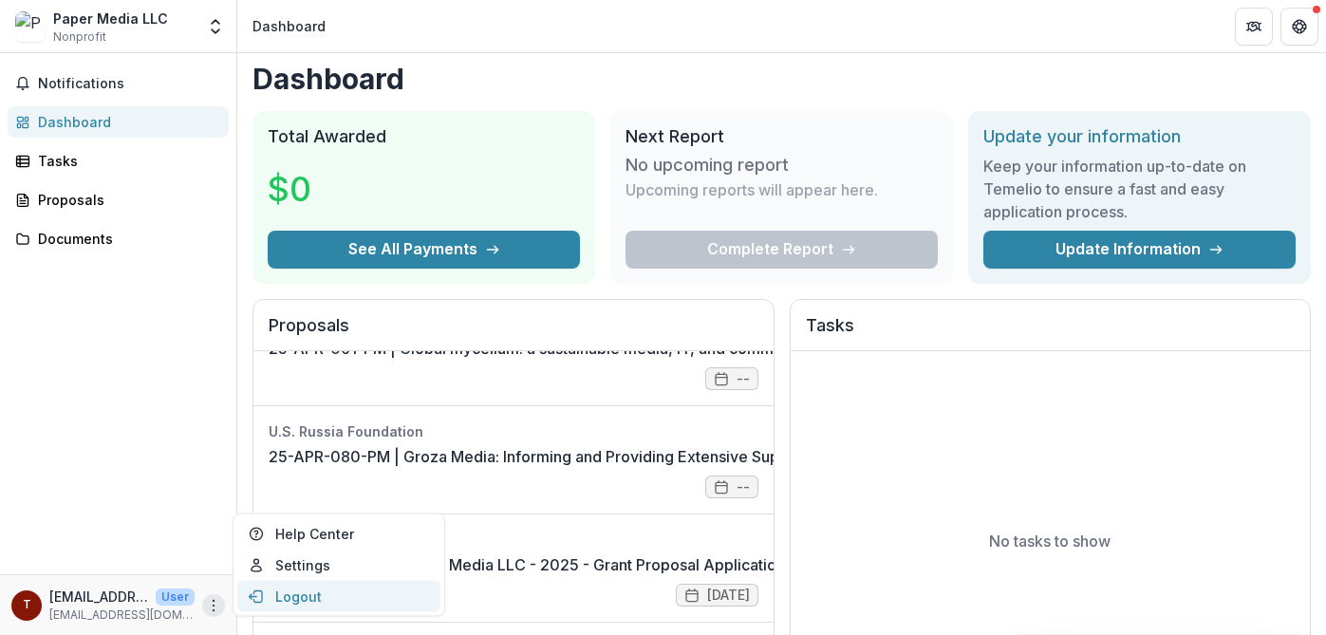
click at [297, 589] on button "Logout" at bounding box center [338, 596] width 203 height 31
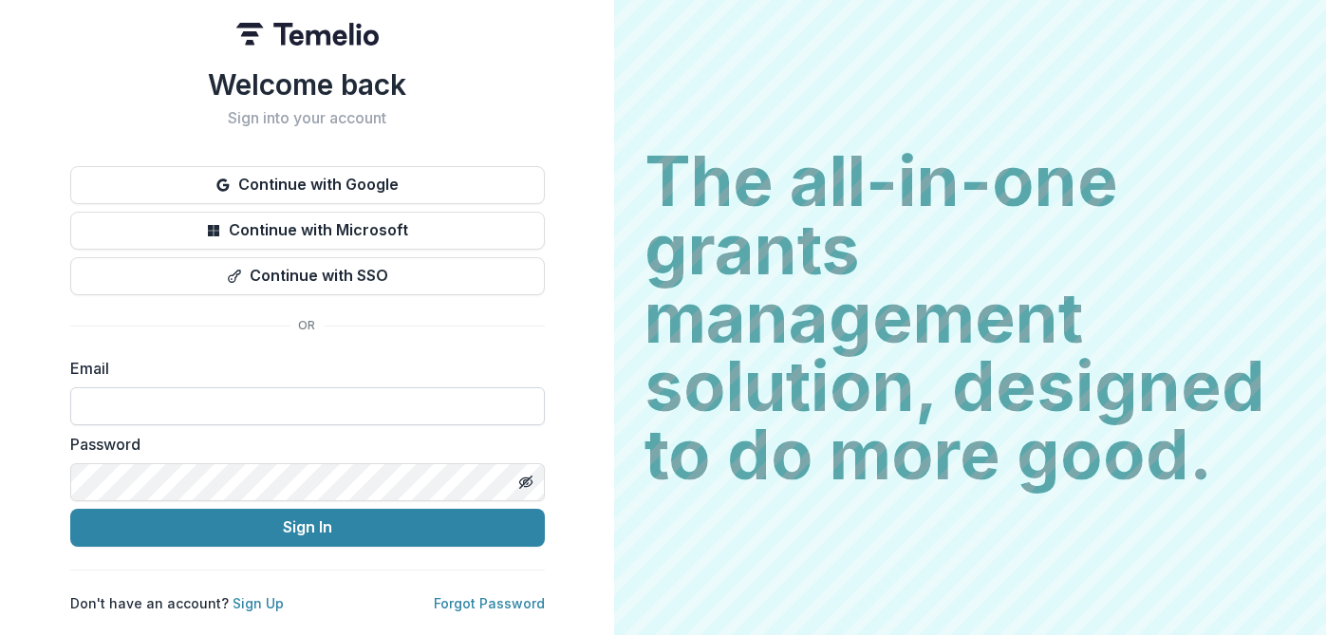
click at [194, 390] on input at bounding box center [307, 406] width 474 height 38
type input "**********"
drag, startPoint x: 268, startPoint y: 401, endPoint x: 24, endPoint y: 378, distance: 245.0
click at [24, 378] on div "**********" at bounding box center [307, 317] width 614 height 635
click at [493, 605] on link "Forgot Password" at bounding box center [489, 603] width 111 height 16
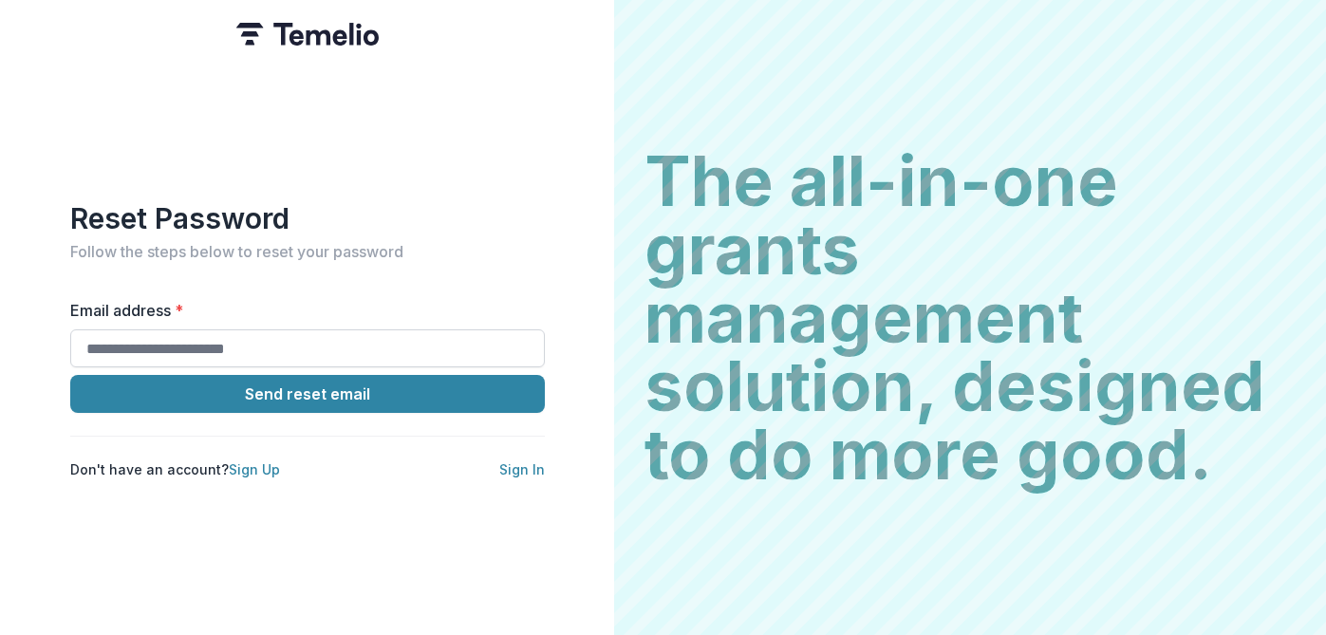
click at [271, 343] on input "Email address *" at bounding box center [307, 348] width 474 height 38
paste input "**********"
type input "**********"
